Goal: Navigation & Orientation: Find specific page/section

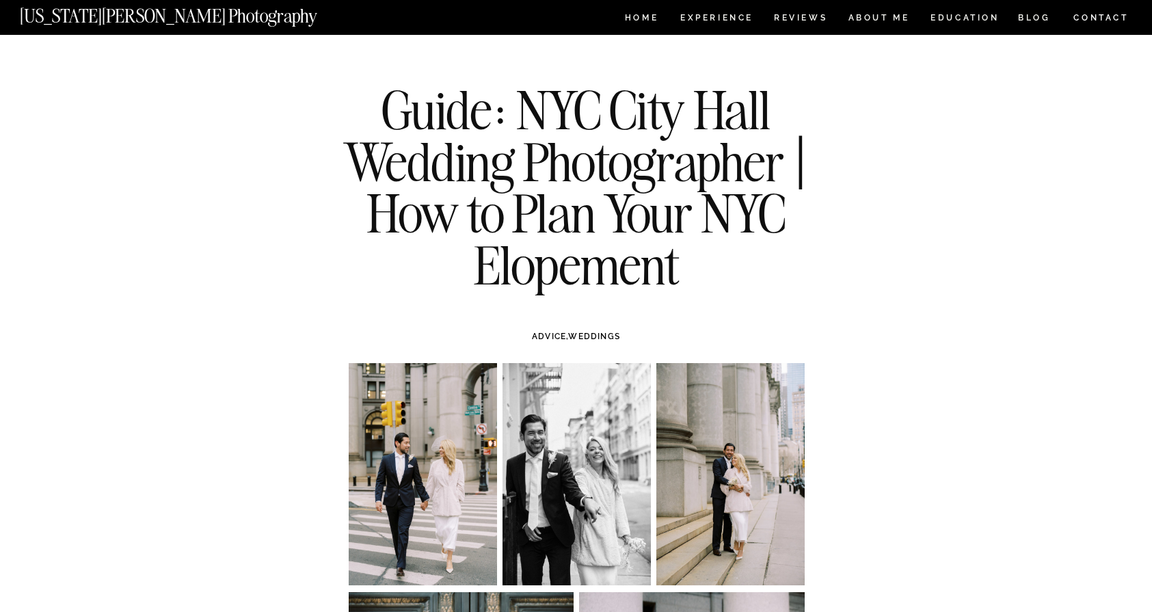
click at [794, 8] on div at bounding box center [576, 17] width 1152 height 35
click at [887, 20] on nav "ABOUT ME" at bounding box center [879, 20] width 62 height 12
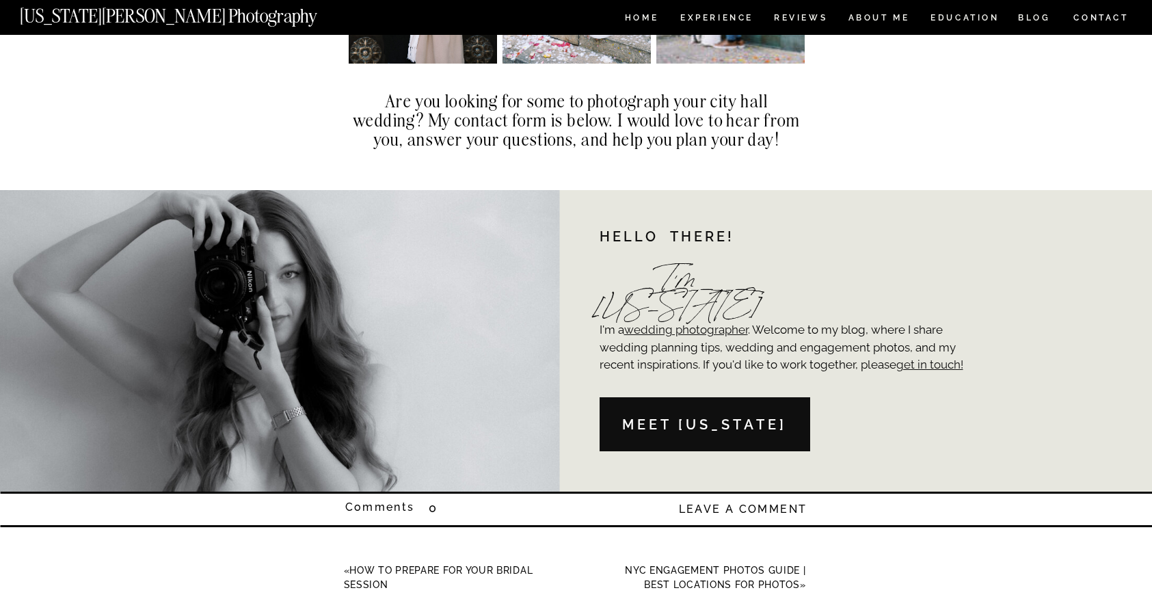
scroll to position [9340, 0]
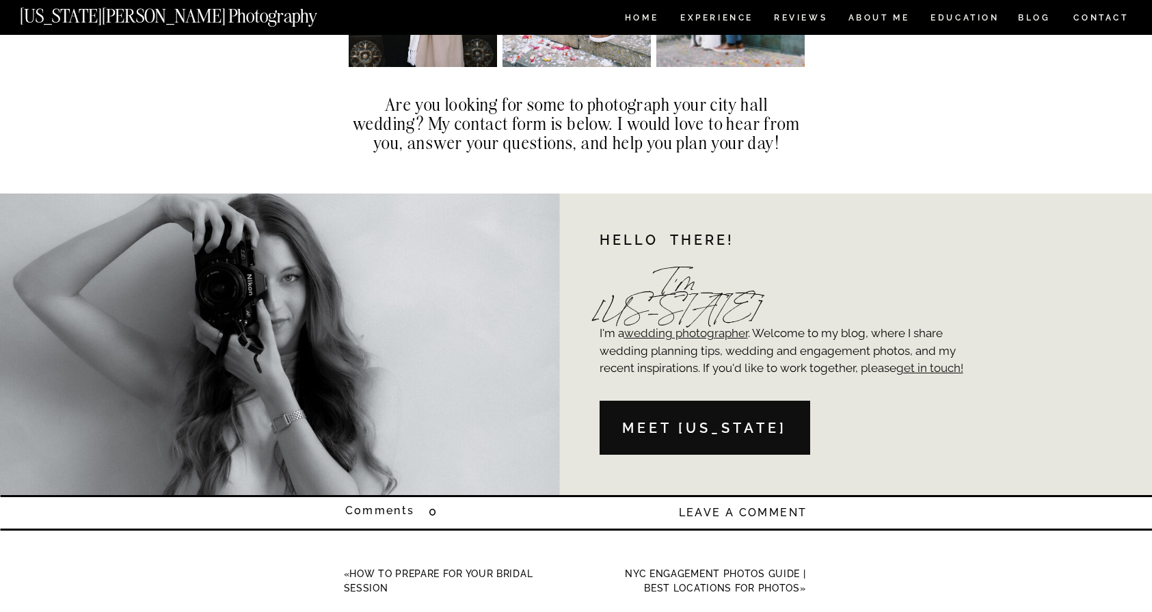
click at [672, 432] on nav "Meet [US_STATE]" at bounding box center [705, 429] width 200 height 22
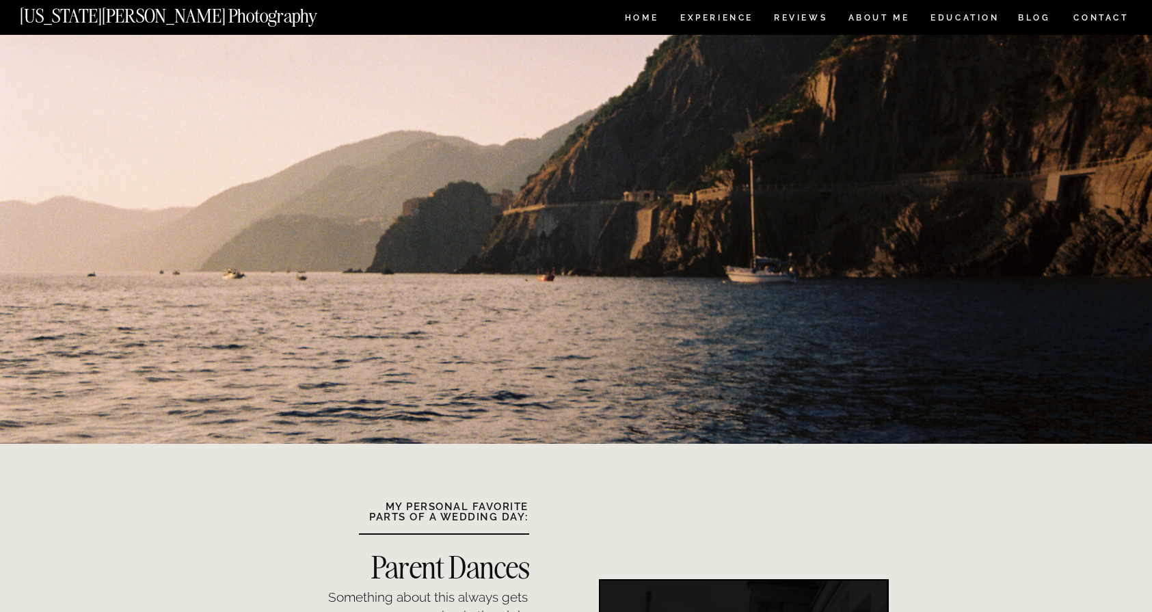
scroll to position [909, 0]
